Goal: Book appointment/travel/reservation

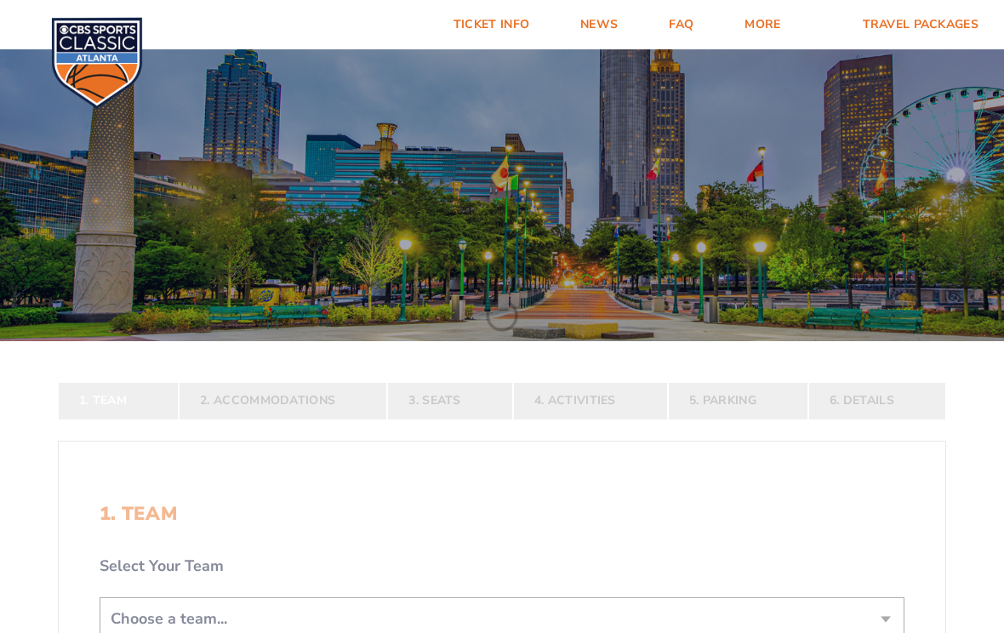
click at [684, 341] on div at bounding box center [502, 191] width 1004 height 300
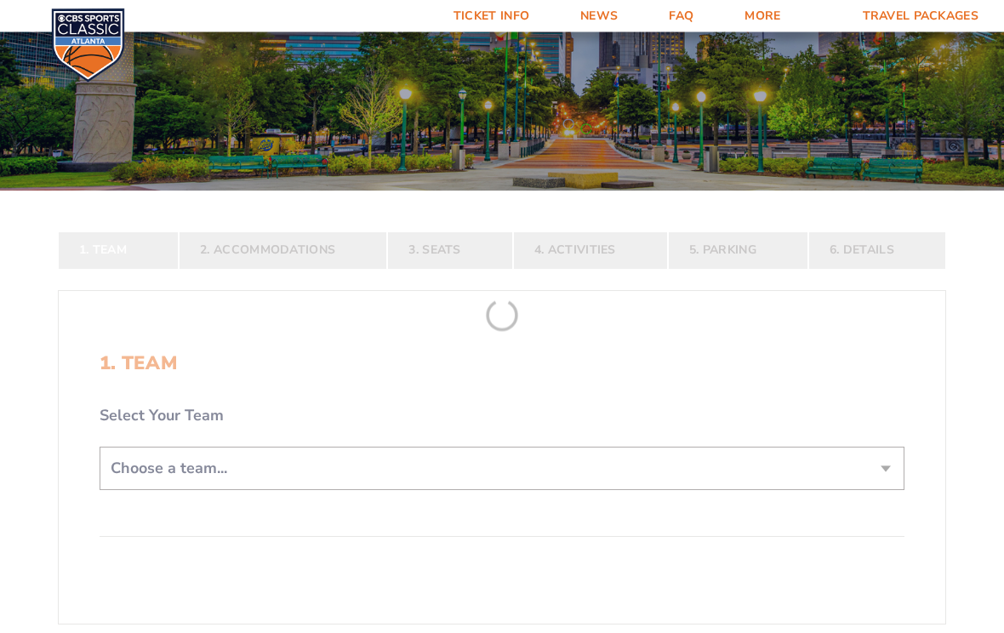
scroll to position [149, 0]
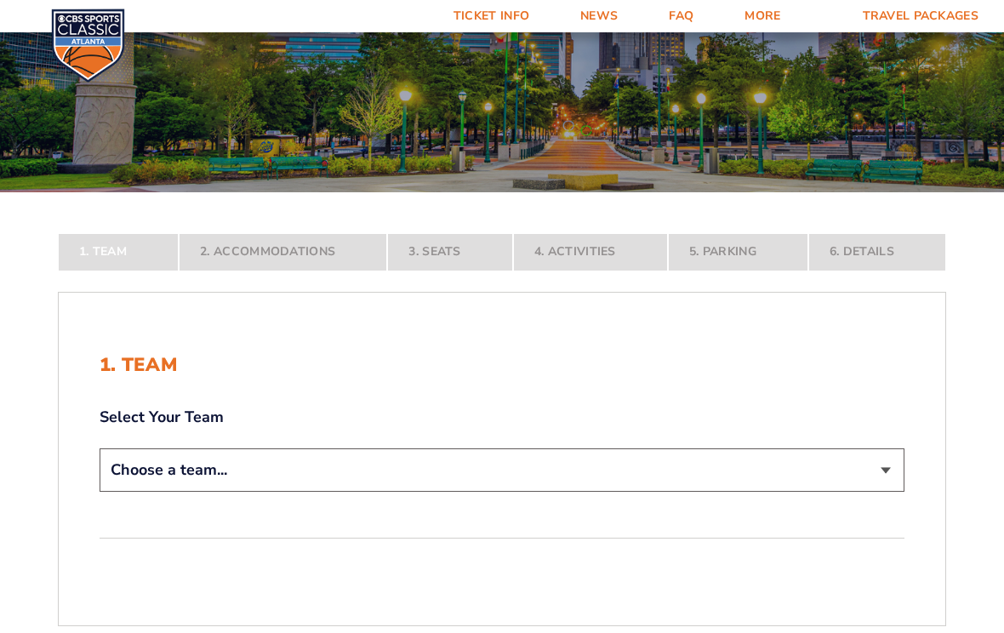
click at [886, 478] on select "Choose a team... [US_STATE] Wildcats [US_STATE] State Buckeyes [US_STATE] Tar H…" at bounding box center [502, 469] width 805 height 43
select select "12956"
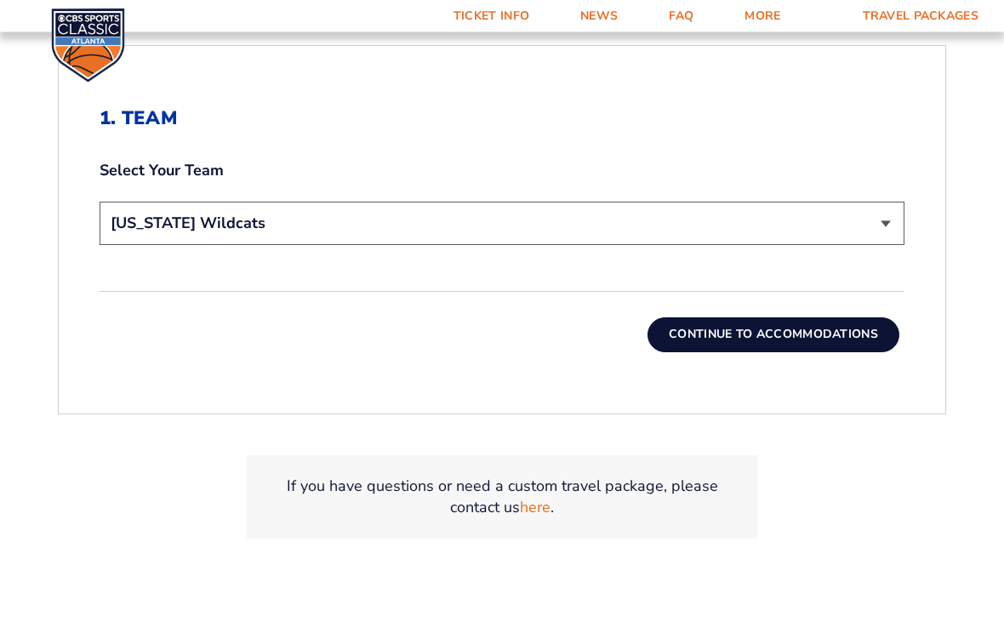
click at [844, 339] on button "Continue To Accommodations" at bounding box center [773, 335] width 252 height 34
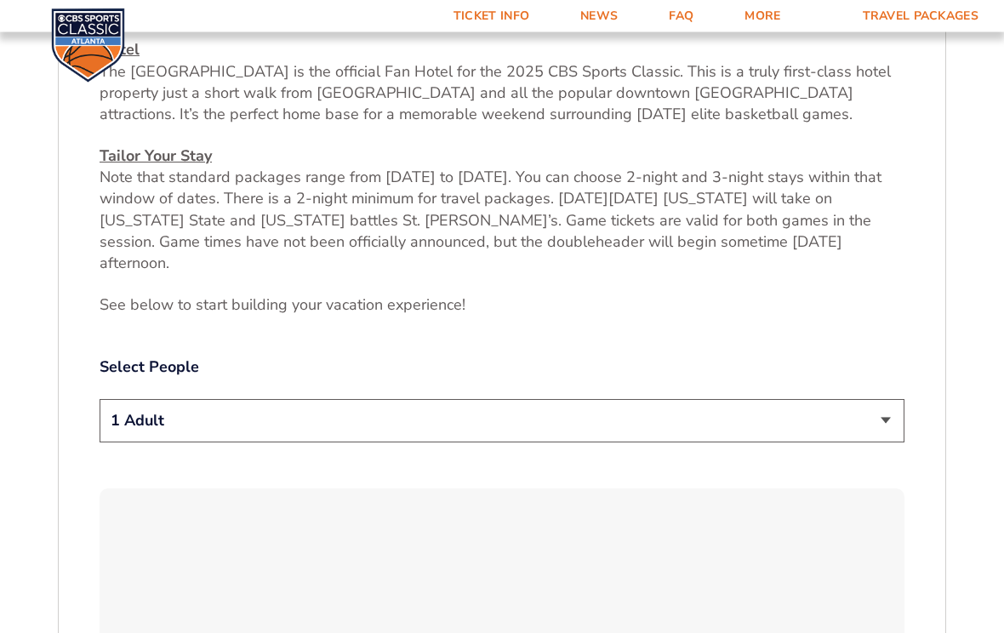
scroll to position [698, 0]
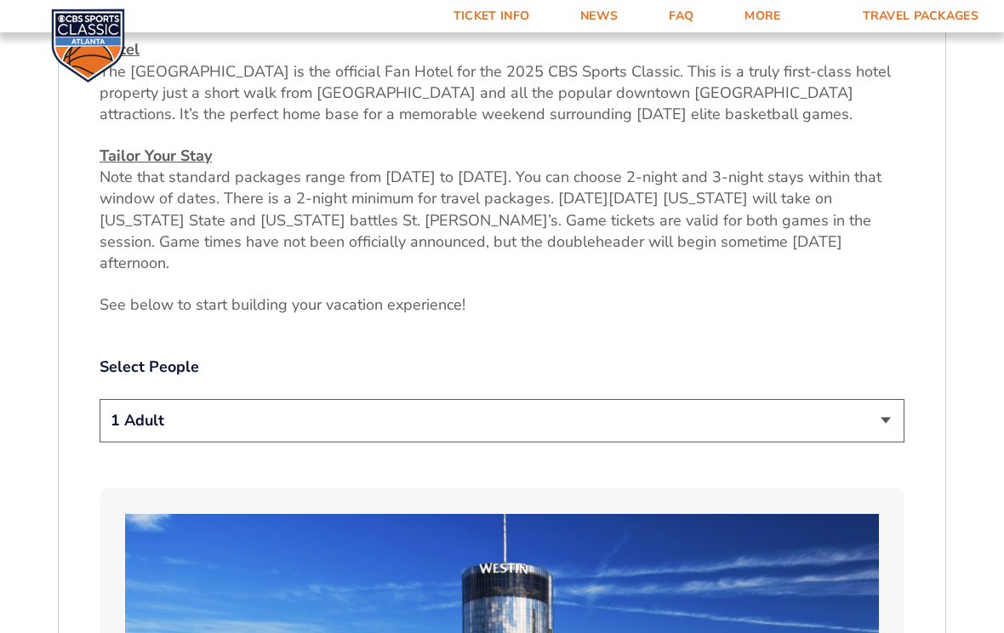
click at [886, 400] on select "1 Adult 2 Adults 3 Adults 4 Adults 2 Adults + 1 Child 2 Adults + 2 Children 2 A…" at bounding box center [502, 420] width 805 height 43
select select "2 Adults"
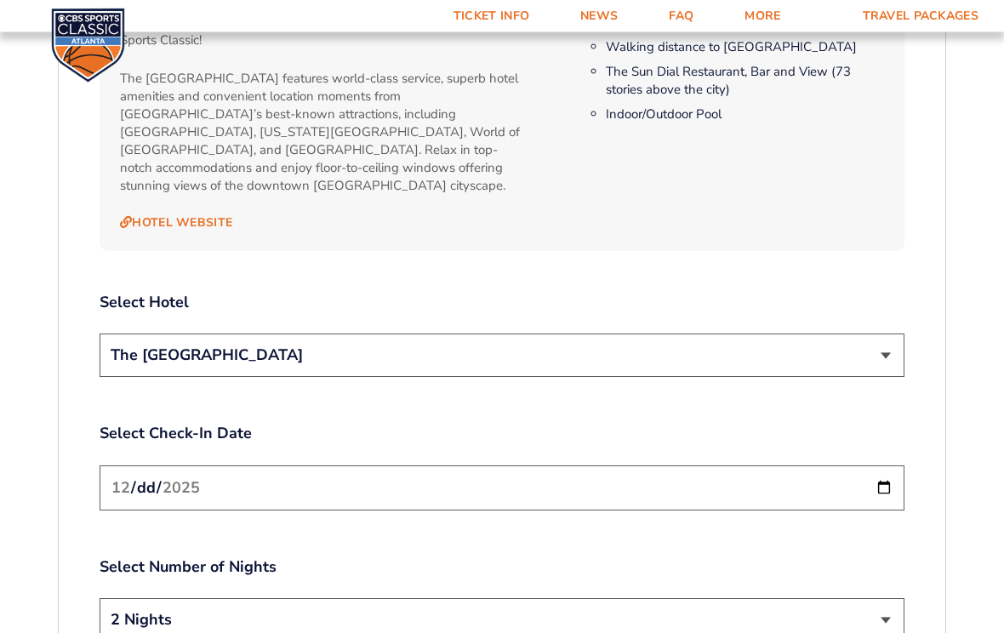
scroll to position [1839, 0]
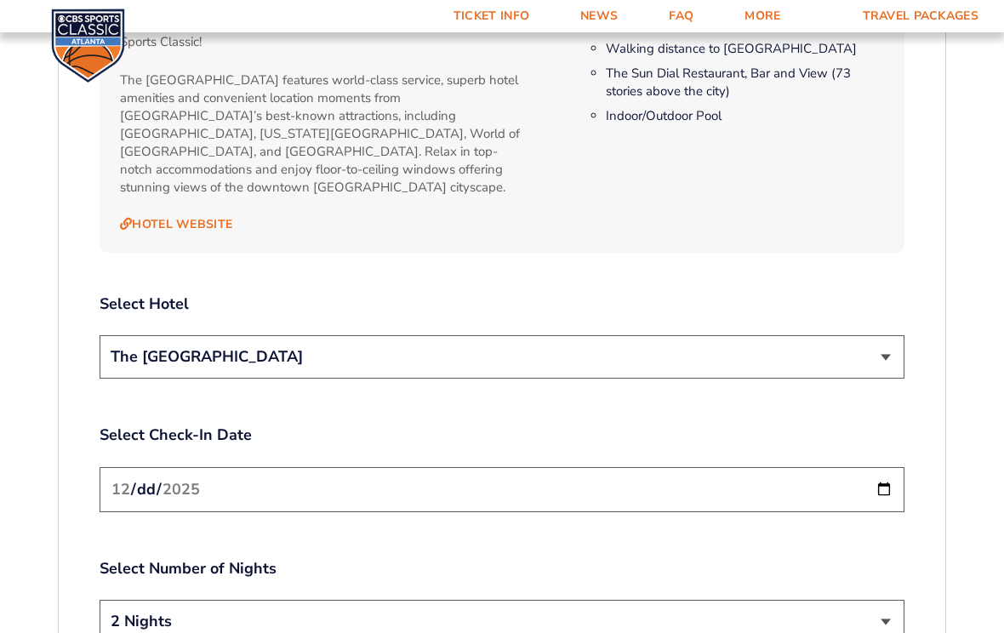
click at [874, 335] on select "The [GEOGRAPHIC_DATA]" at bounding box center [502, 356] width 805 height 43
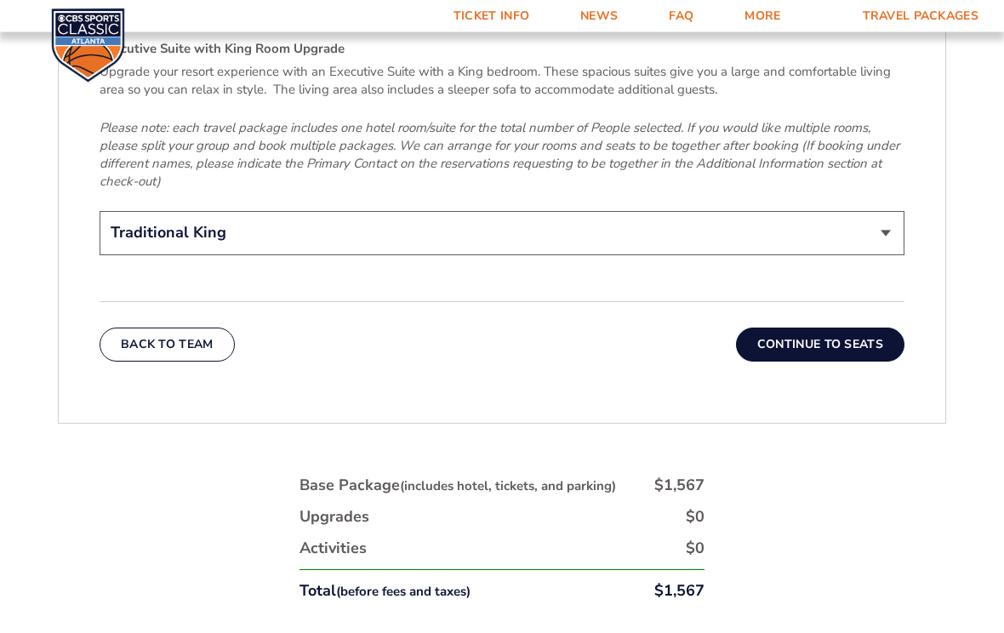
scroll to position [2749, 0]
click at [833, 327] on button "Continue To Seats" at bounding box center [820, 344] width 168 height 34
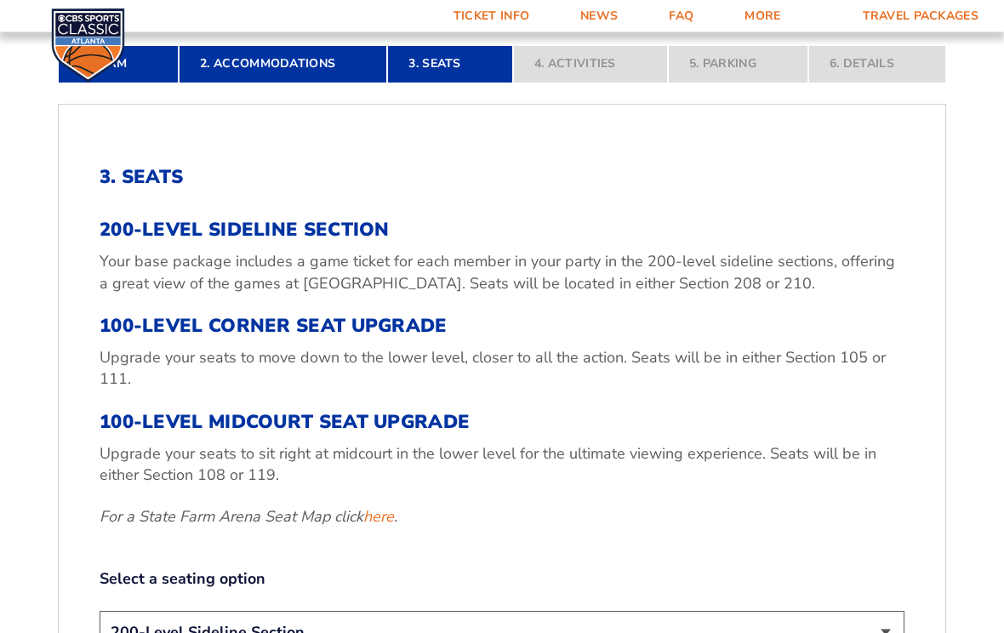
scroll to position [456, 0]
click at [421, 315] on h3 "100-Level Corner Seat Upgrade" at bounding box center [502, 326] width 805 height 22
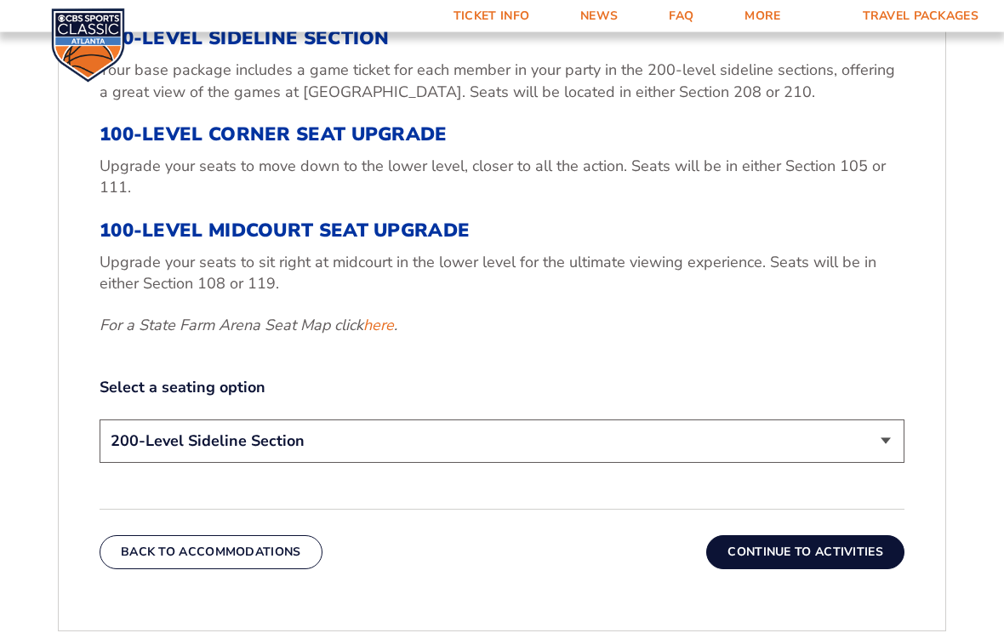
click at [880, 442] on select "200-Level Sideline Section 100-Level Corner Seat Upgrade (+$120 per person) 100…" at bounding box center [502, 441] width 805 height 43
select select "100-Level Corner Seat Upgrade"
click at [834, 556] on button "Continue To Activities" at bounding box center [805, 552] width 198 height 34
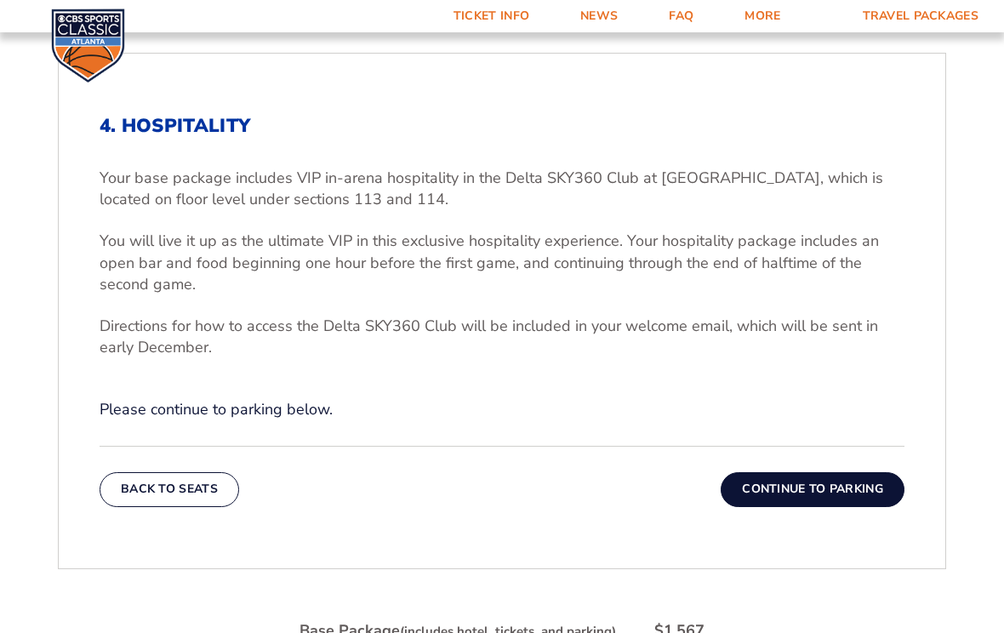
scroll to position [507, 0]
click at [842, 490] on button "Continue To Parking" at bounding box center [812, 489] width 184 height 34
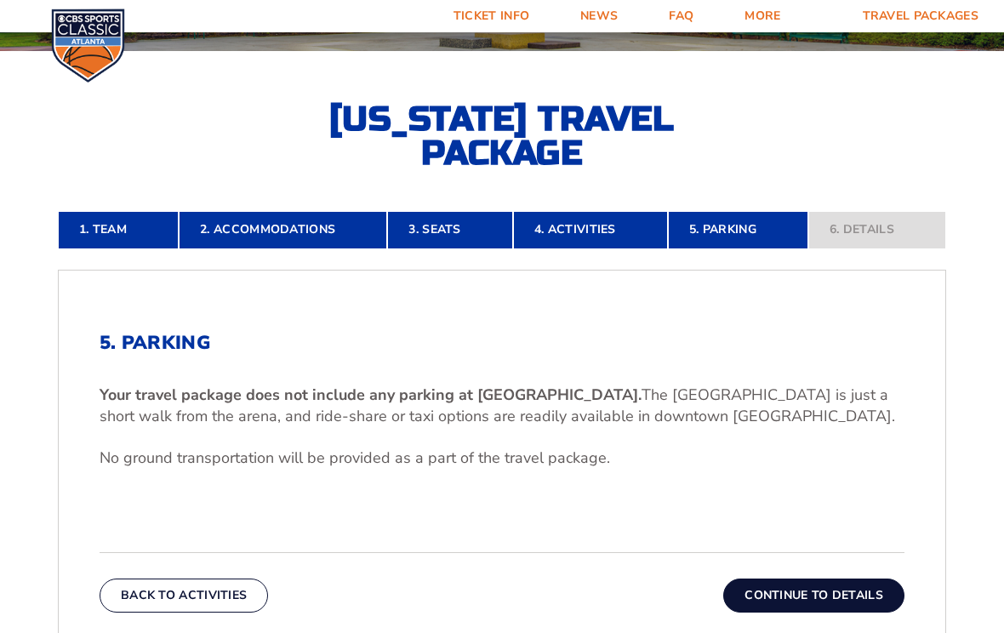
scroll to position [287, 0]
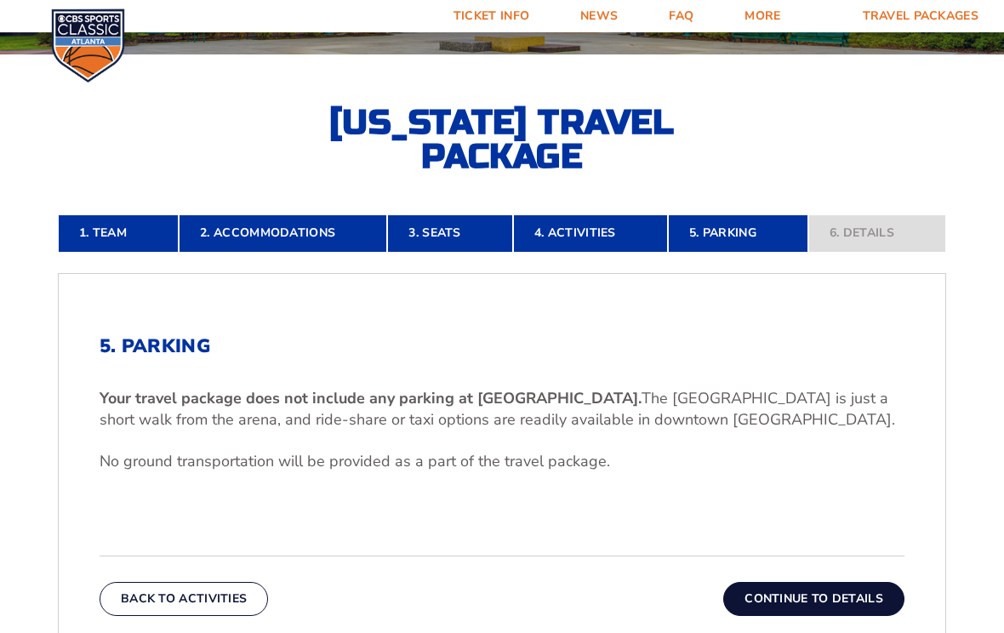
click at [466, 236] on link "3. Seats" at bounding box center [449, 232] width 125 height 37
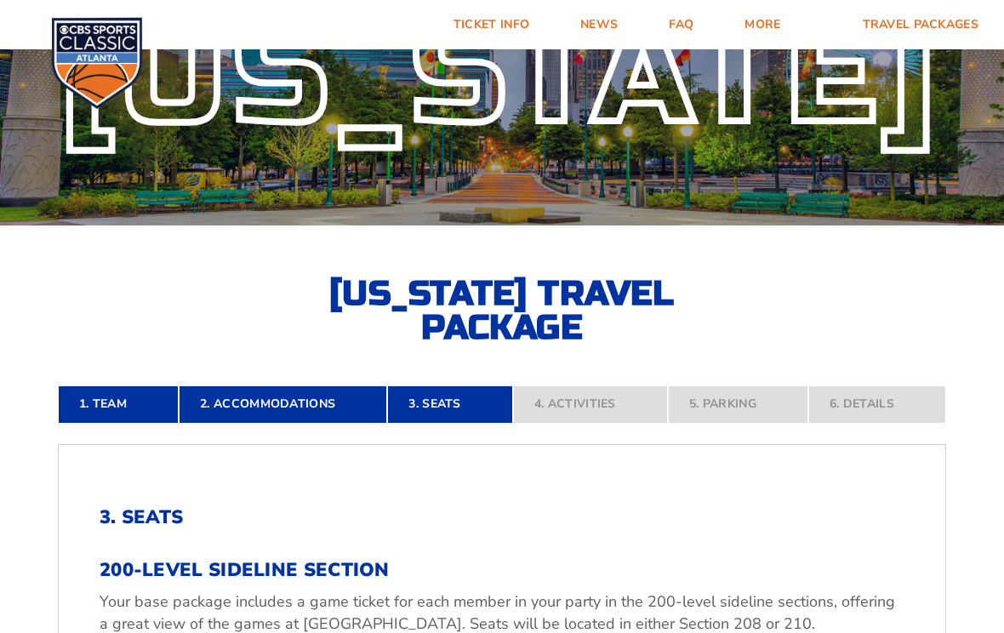
scroll to position [0, 0]
